Goal: Complete application form: Complete application form

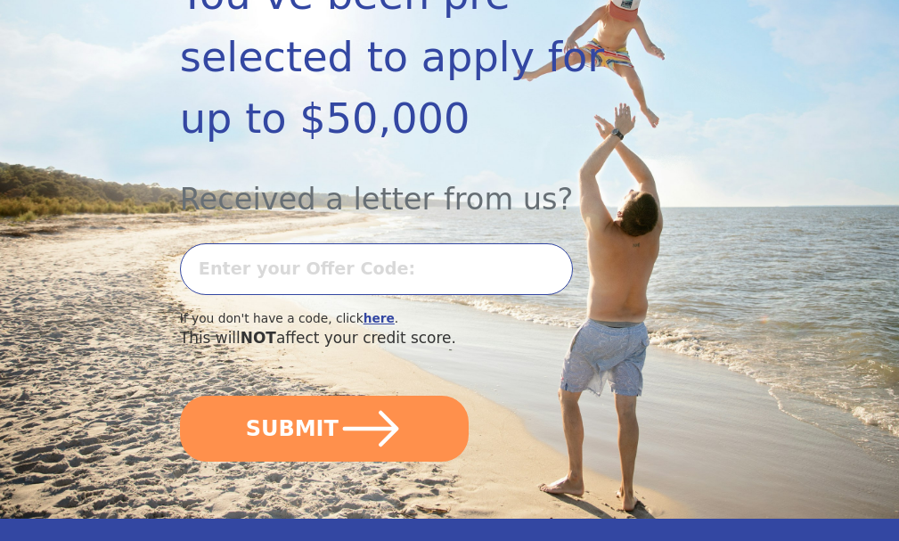
scroll to position [355, 0]
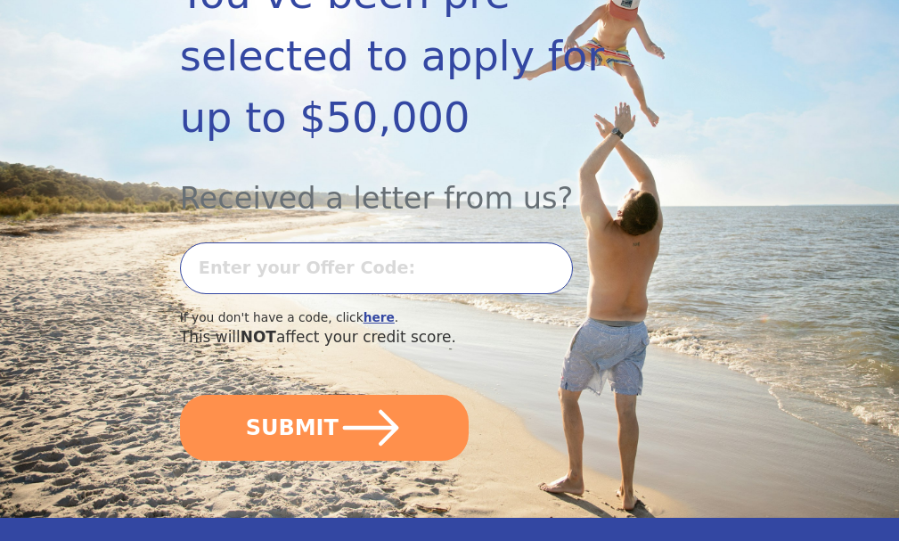
click at [383, 294] on input "text" at bounding box center [377, 268] width 394 height 52
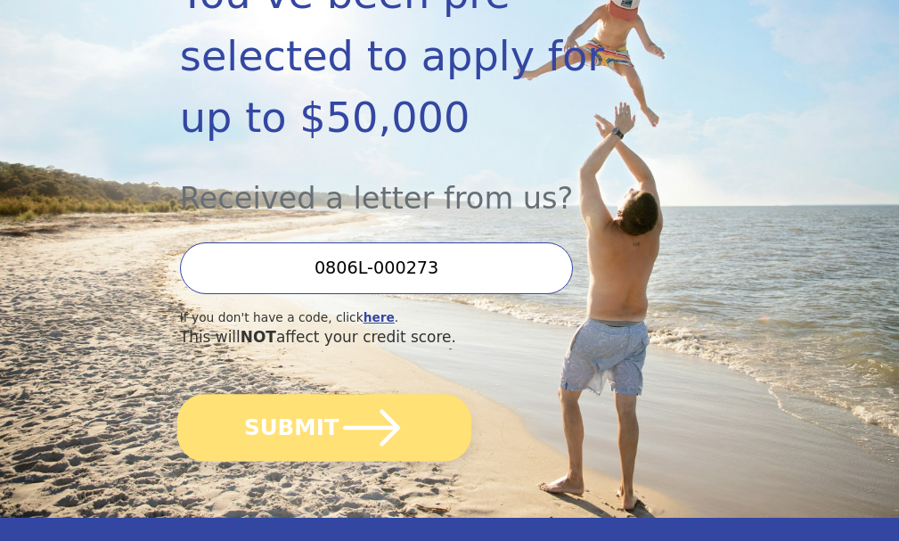
type input "0806L-000273"
click at [378, 460] on icon "submit" at bounding box center [370, 427] width 65 height 65
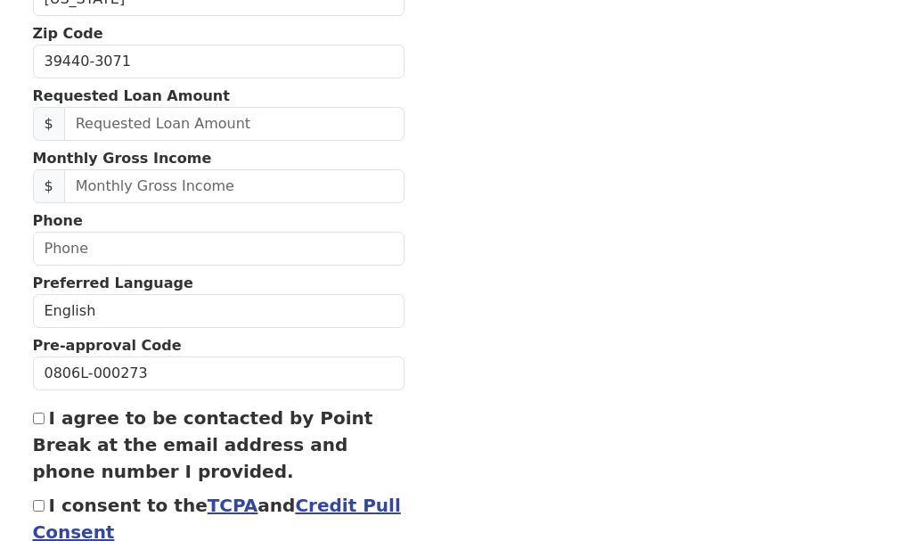
scroll to position [627, 0]
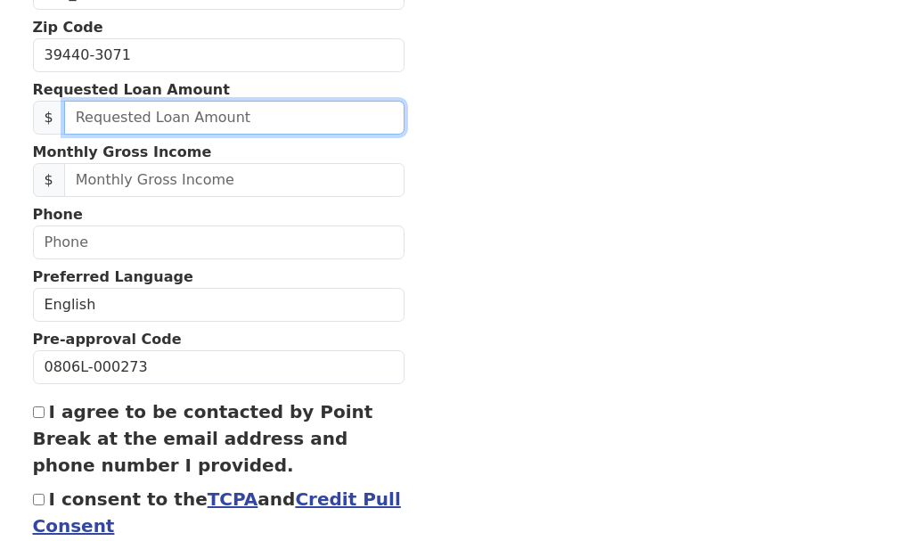
click at [239, 134] on input "text" at bounding box center [234, 118] width 340 height 34
type input "20,000.00"
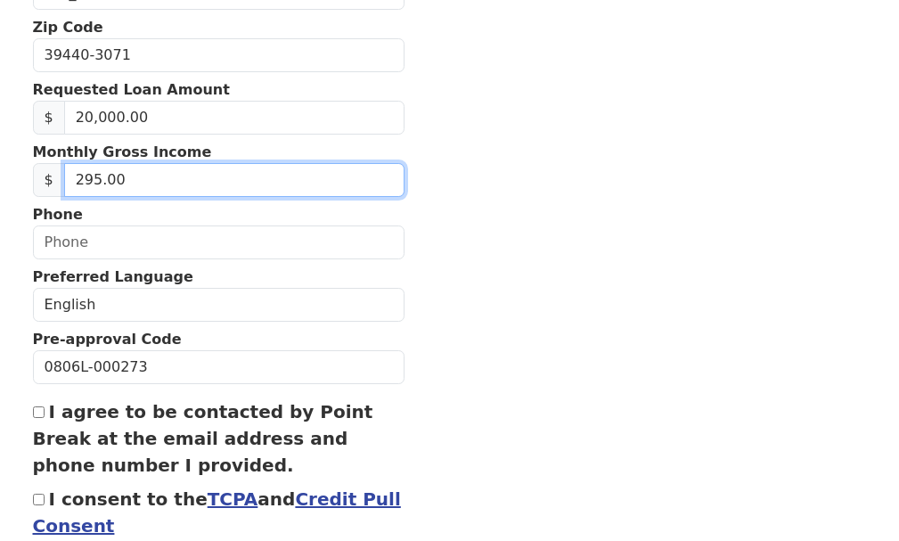
type input "2,950.00"
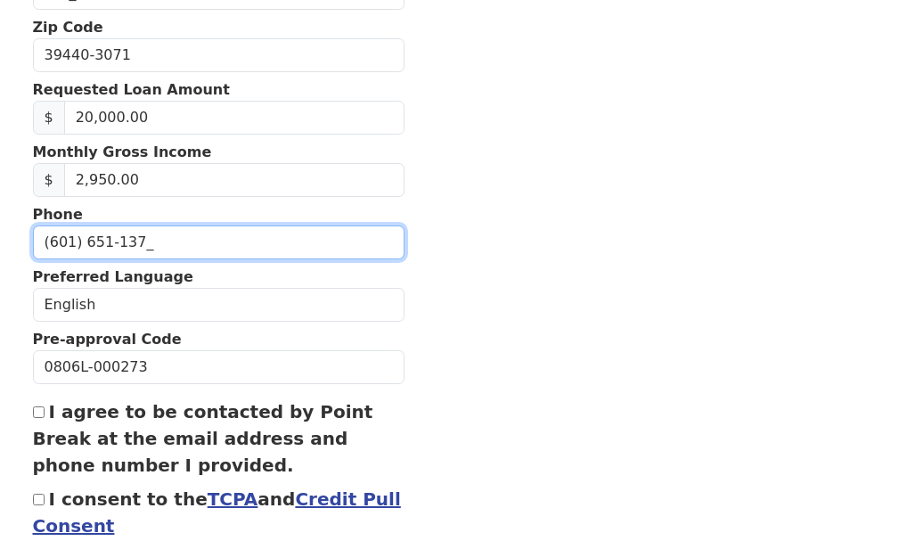
type input "(601) 651-1372"
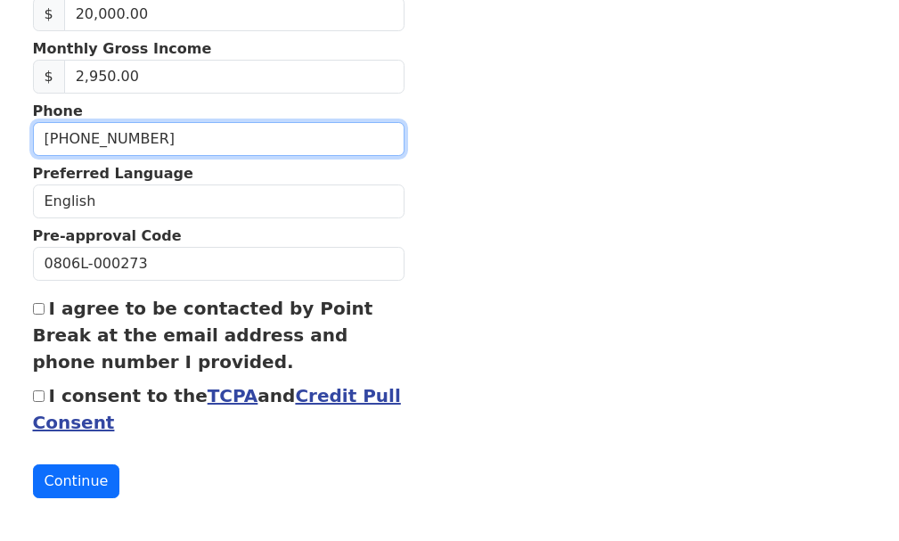
scroll to position [776, 0]
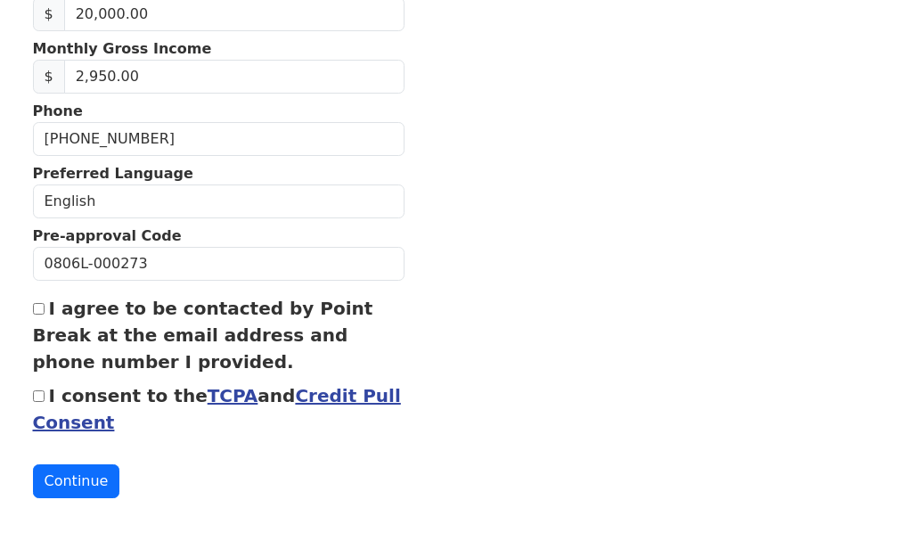
click at [34, 303] on input "I agree to be contacted by Point Break at the email address and phone number I …" at bounding box center [39, 309] width 12 height 12
checkbox input "true"
click at [37, 390] on input "I consent to the TCPA and Credit Pull Consent" at bounding box center [39, 396] width 12 height 12
checkbox input "true"
click at [80, 488] on button "Continue" at bounding box center [76, 481] width 87 height 34
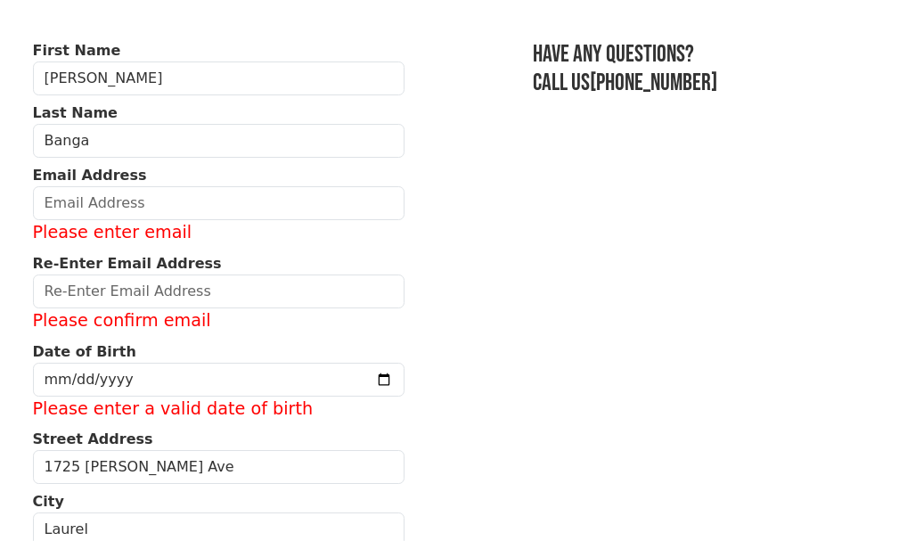
scroll to position [106, 0]
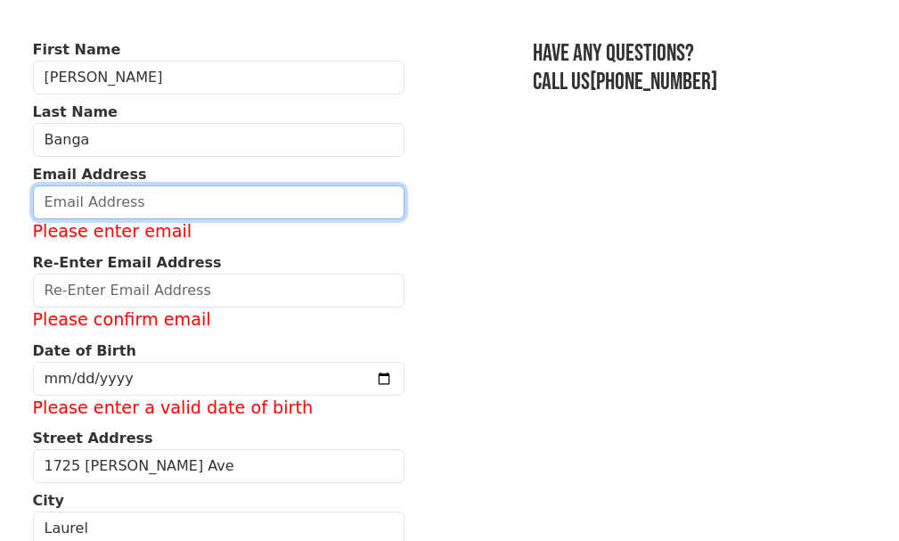
click at [185, 210] on input "email" at bounding box center [218, 202] width 371 height 34
type input "amin.ruby@aol.com"
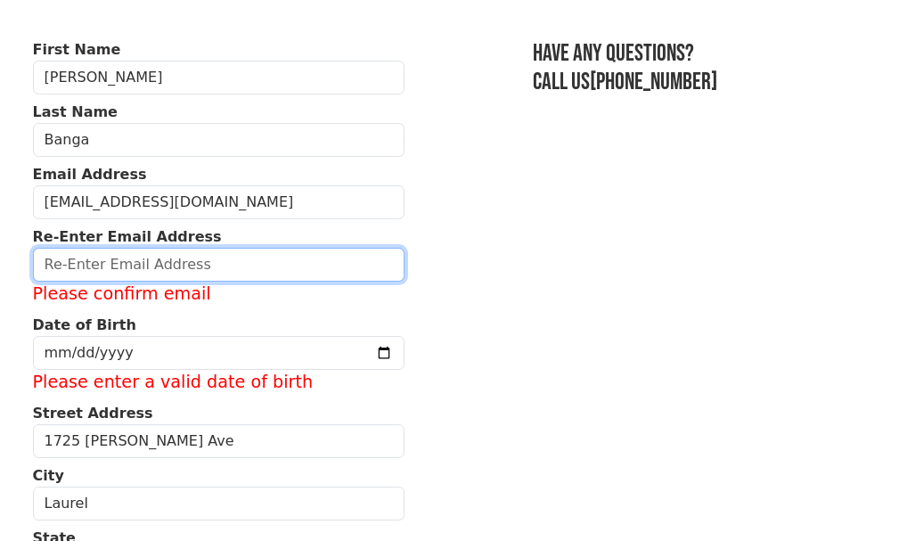
click at [277, 281] on input "email" at bounding box center [218, 265] width 371 height 34
type input "A"
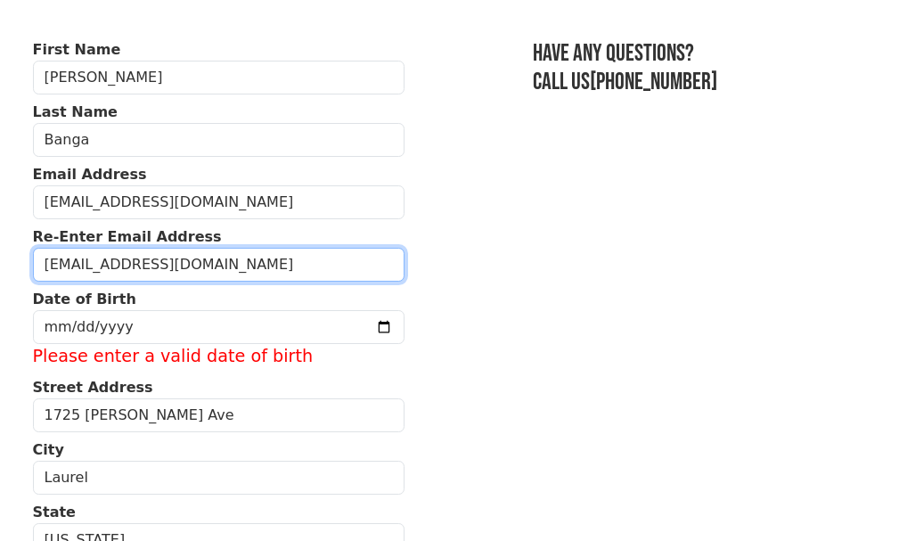
scroll to position [174, 0]
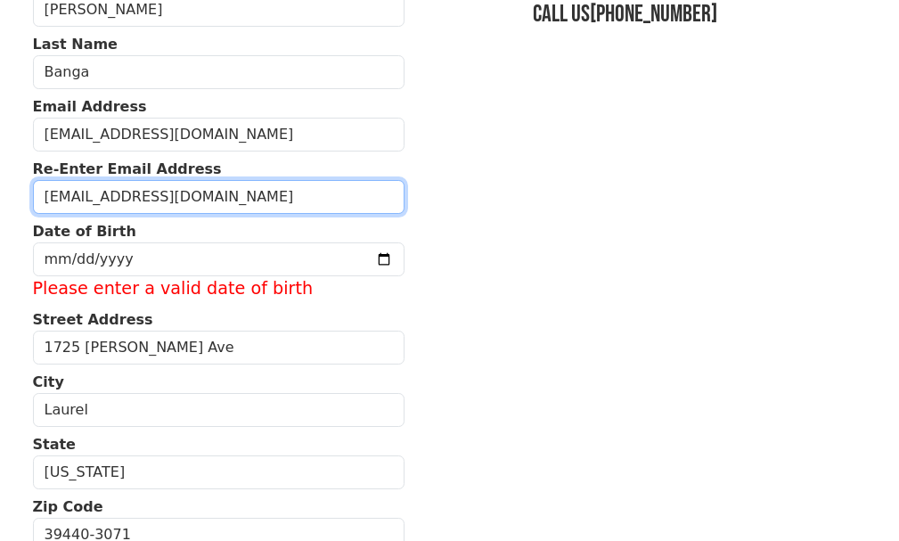
type input "amin.ruby@aol.com"
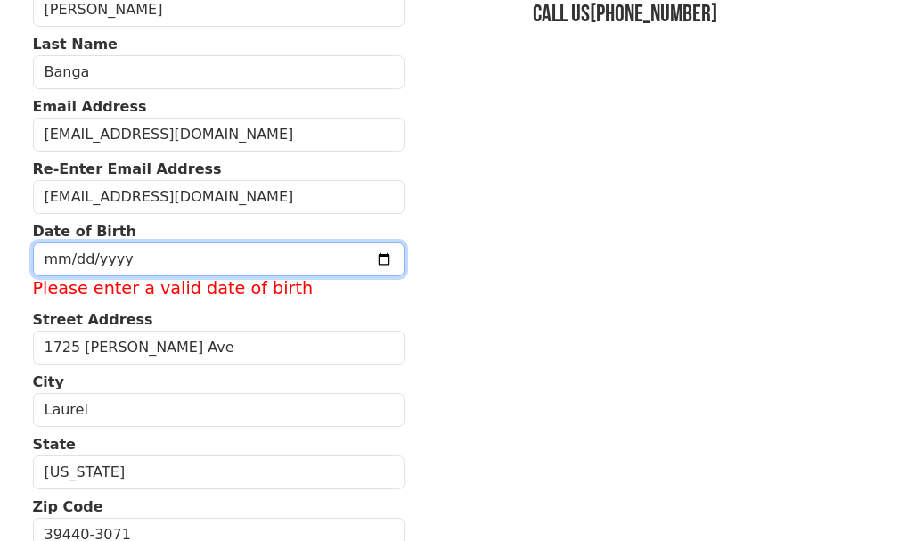
click at [354, 271] on input "date" at bounding box center [218, 259] width 371 height 34
click at [349, 273] on input "2025-08-15" at bounding box center [218, 259] width 371 height 34
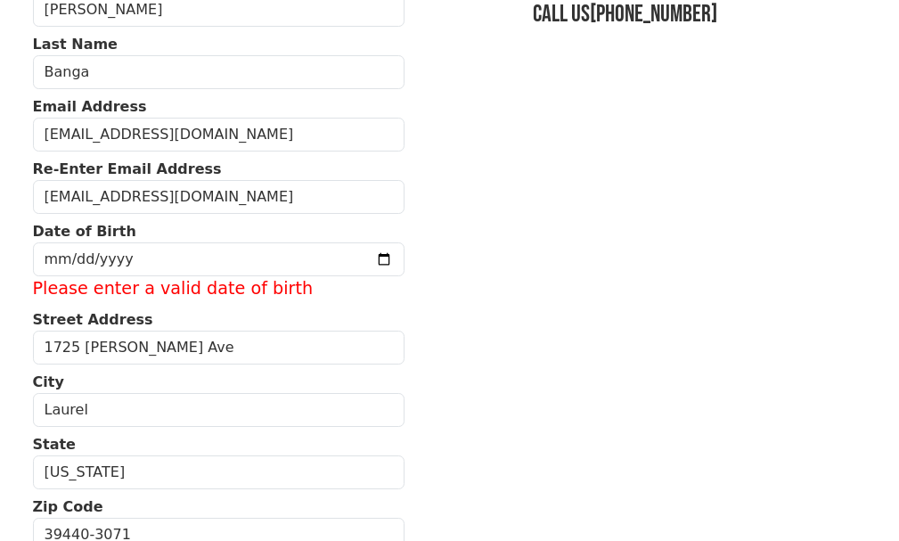
click at [475, 362] on section "First Name Ruchee Last Name Banga Email Address amin.ruby@aol.com Re-Enter Emai…" at bounding box center [450, 525] width 834 height 1109
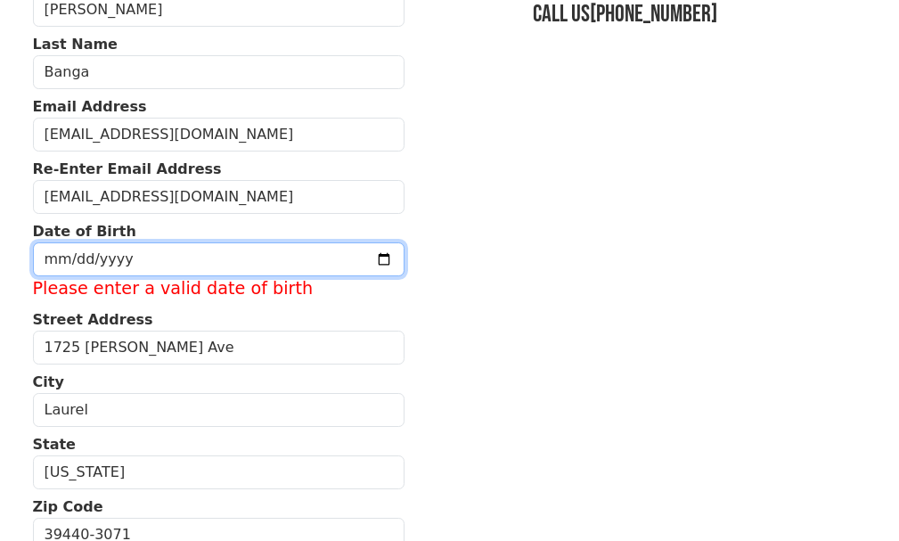
click at [349, 276] on input "2025-11-15" at bounding box center [218, 259] width 371 height 34
click at [149, 275] on input "2025-11-15" at bounding box center [218, 258] width 371 height 34
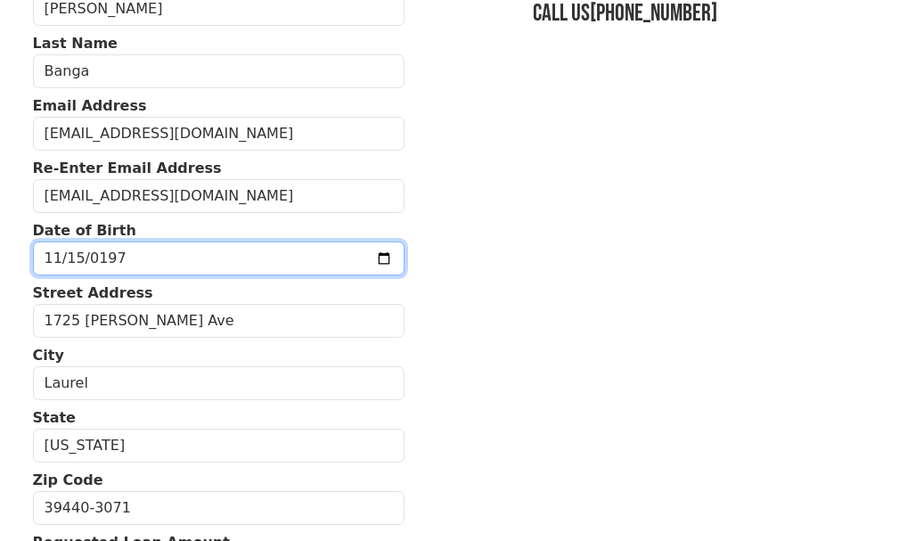
type input "1973-11-15"
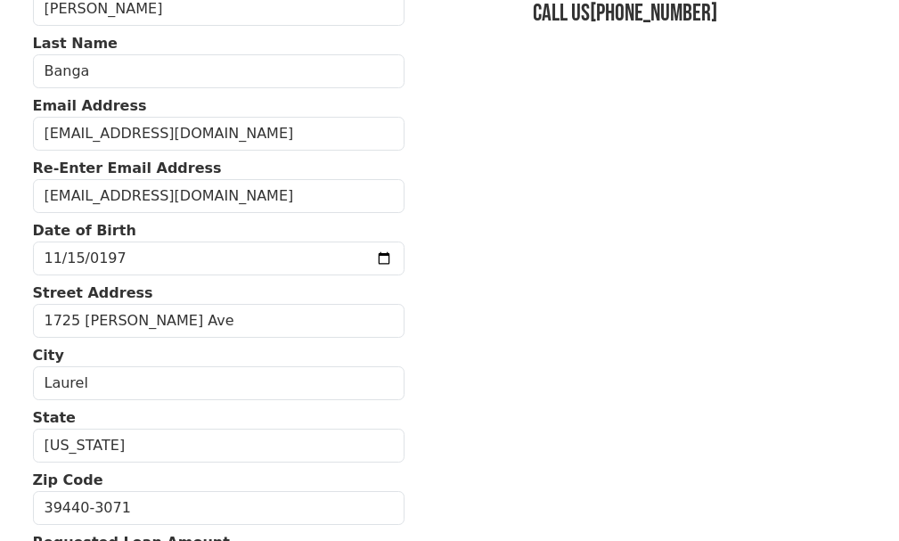
click at [645, 395] on section "First Name Ruchee Last Name Banga Email Address amin.ruby@aol.com Re-Enter Emai…" at bounding box center [450, 512] width 834 height 1083
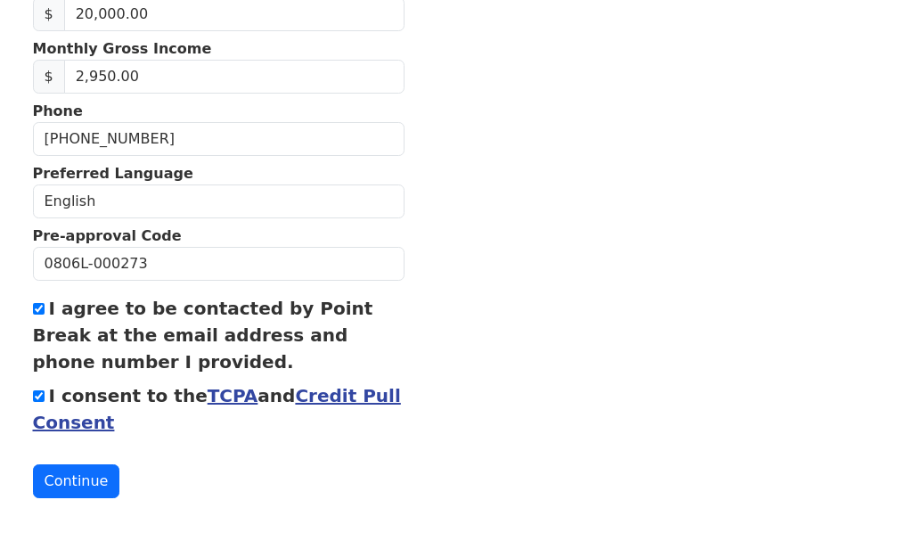
scroll to position [776, 0]
click at [63, 479] on button "Continue" at bounding box center [76, 481] width 87 height 34
